Goal: Find specific page/section: Find specific page/section

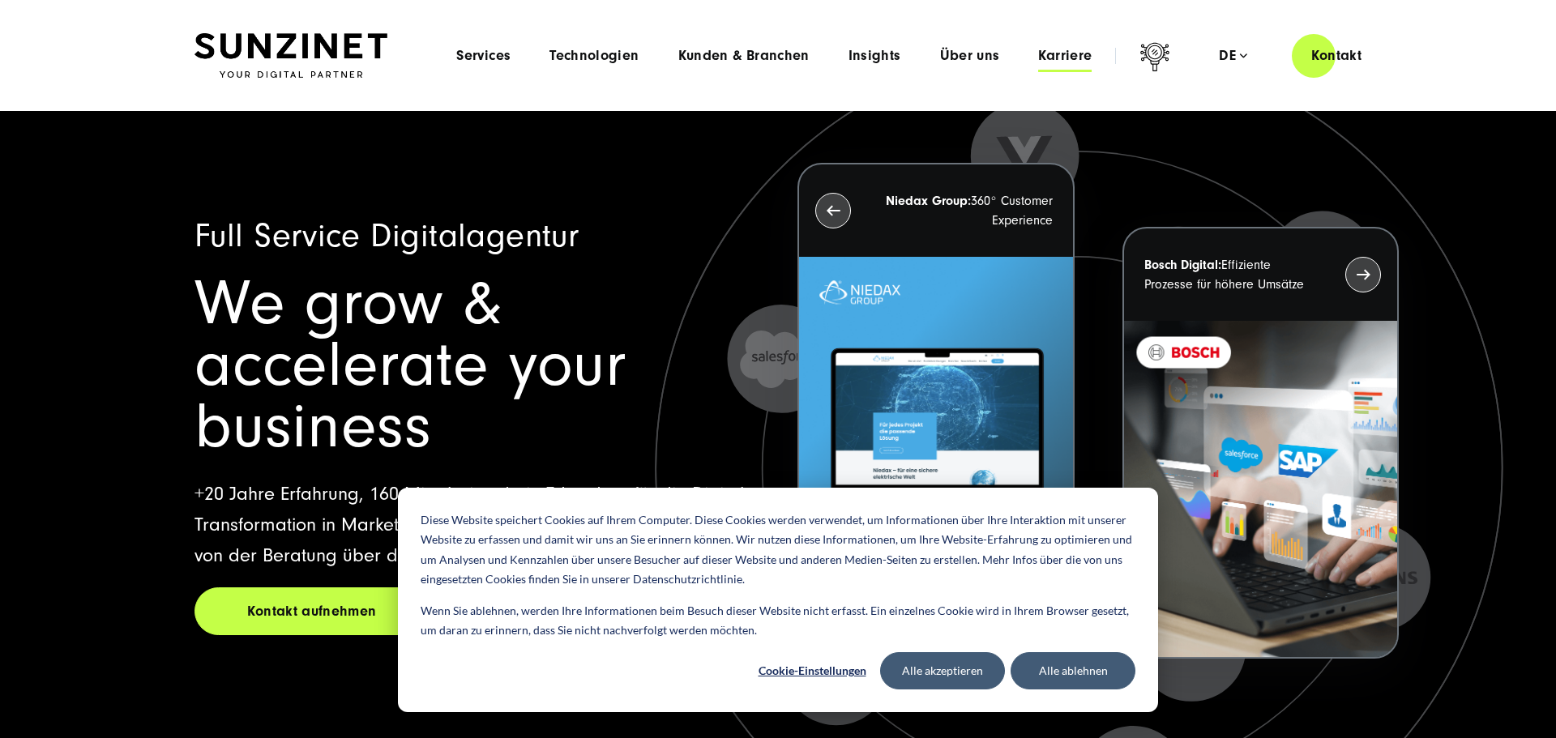
click at [1074, 60] on span "Karriere" at bounding box center [1064, 56] width 53 height 16
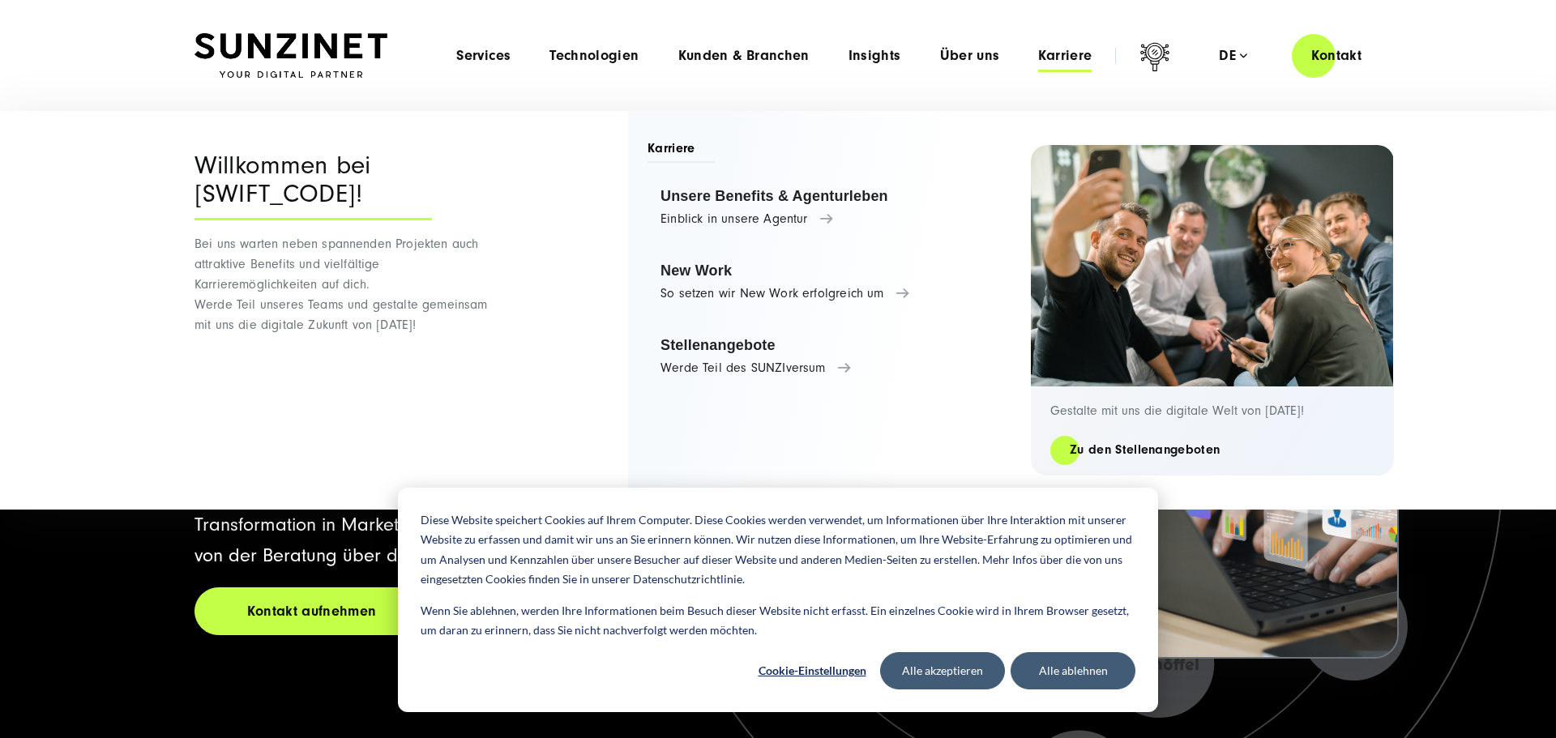
click at [684, 145] on span "Karriere" at bounding box center [680, 150] width 67 height 23
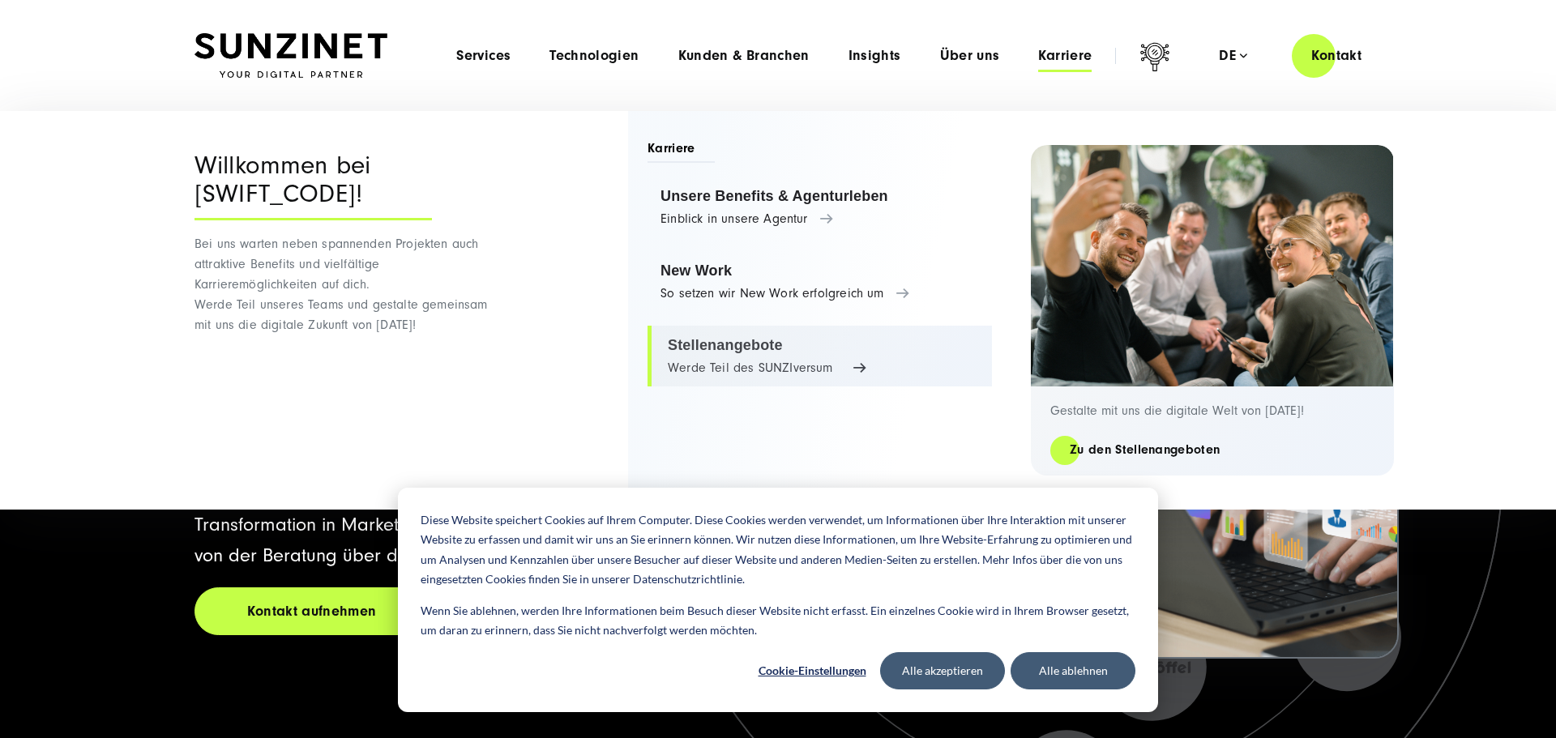
click at [734, 349] on link "Stellenangebote Werde Teil des SUNZIversum" at bounding box center [819, 357] width 344 height 62
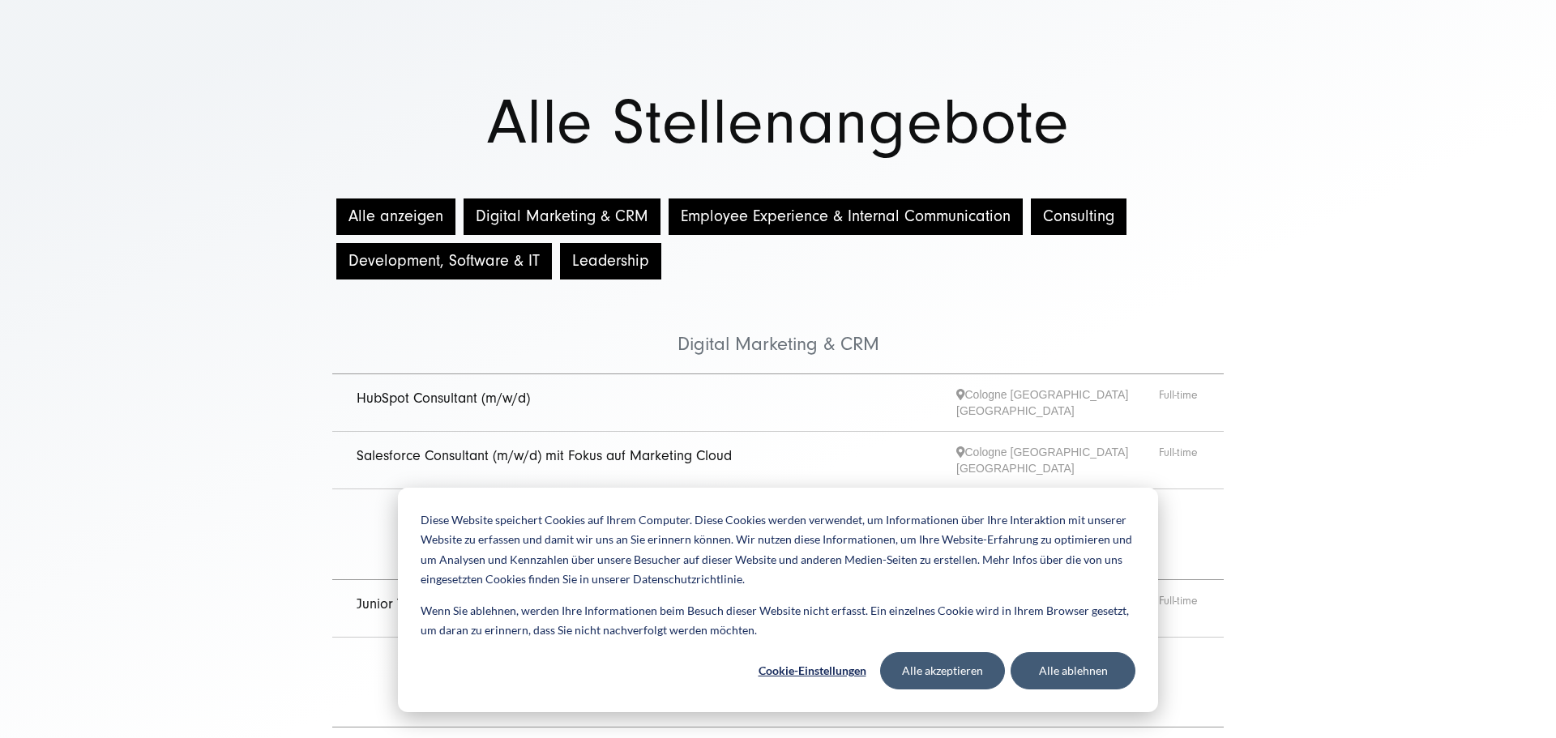
scroll to position [106, 0]
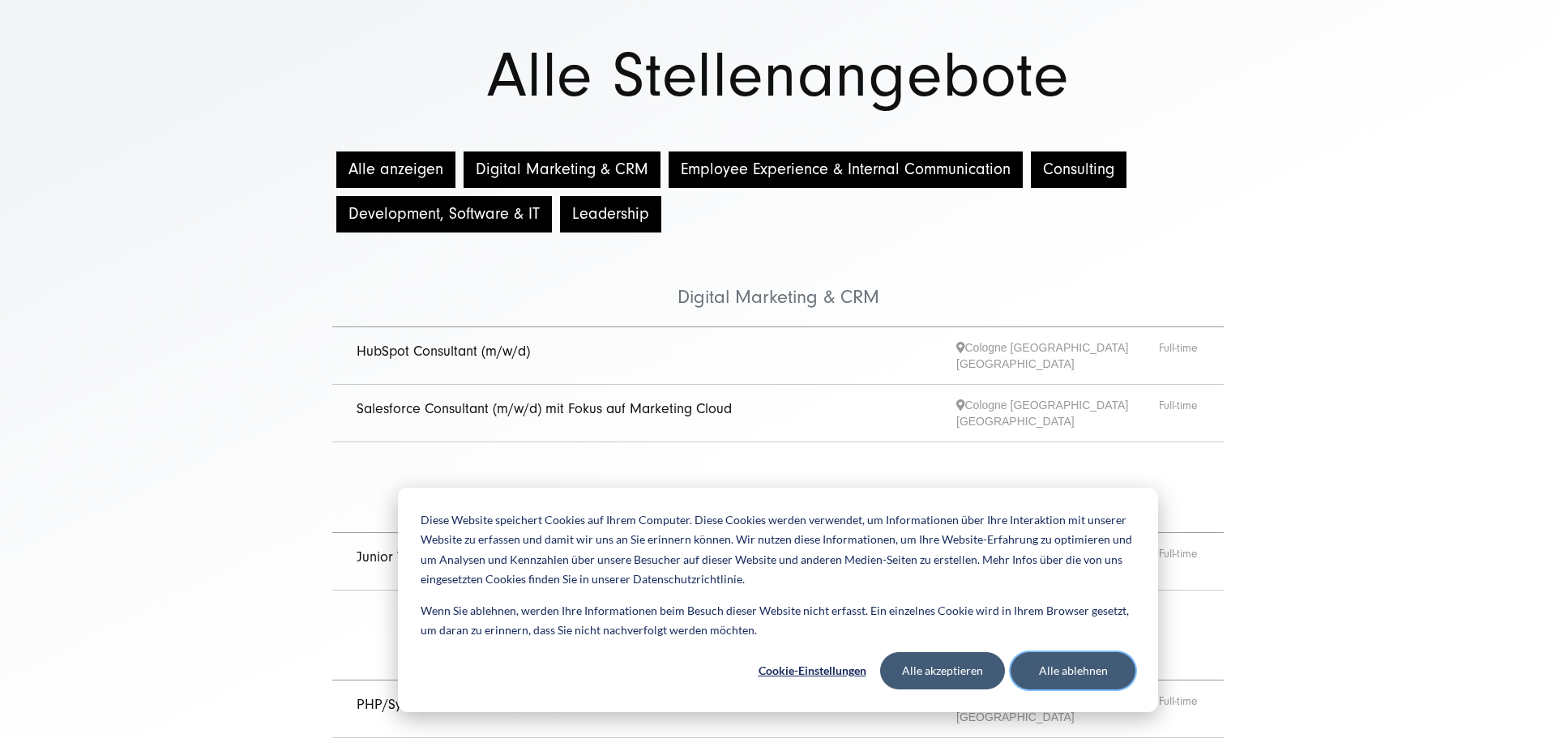
click at [1067, 681] on button "Alle ablehnen" at bounding box center [1072, 670] width 125 height 37
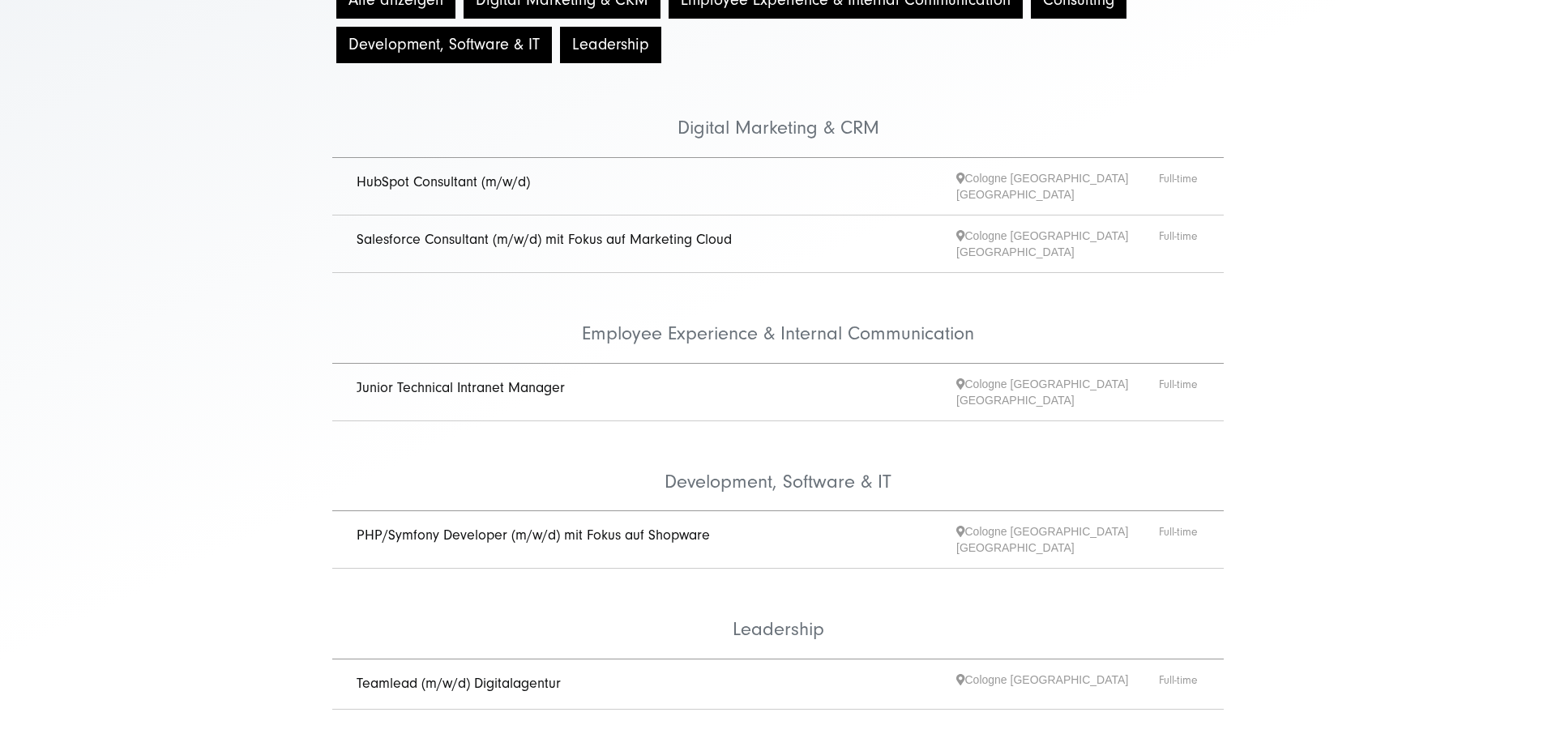
scroll to position [308, 0]
